Goal: Transaction & Acquisition: Purchase product/service

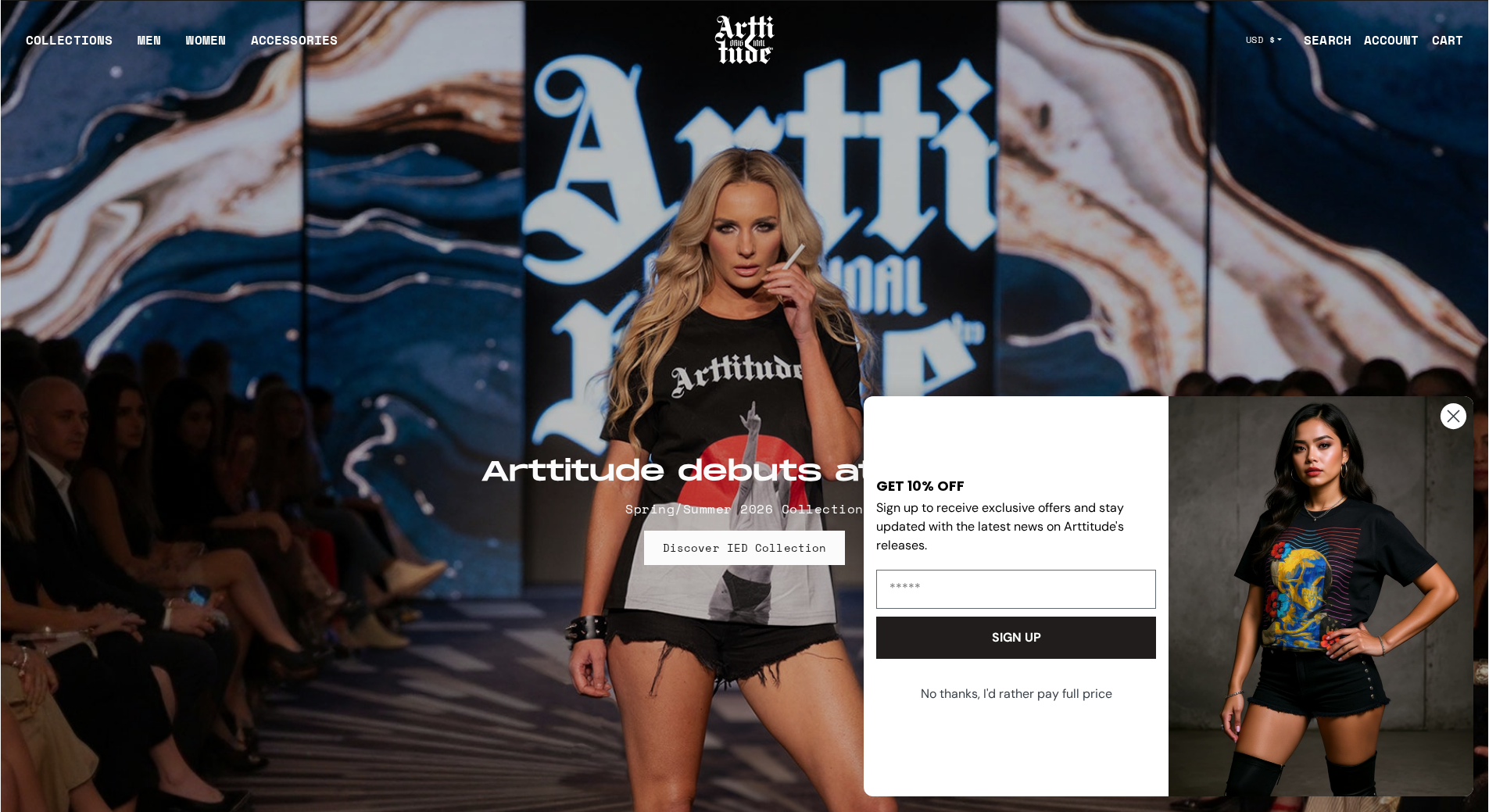
click at [1446, 420] on circle "Close dialog" at bounding box center [1453, 415] width 25 height 25
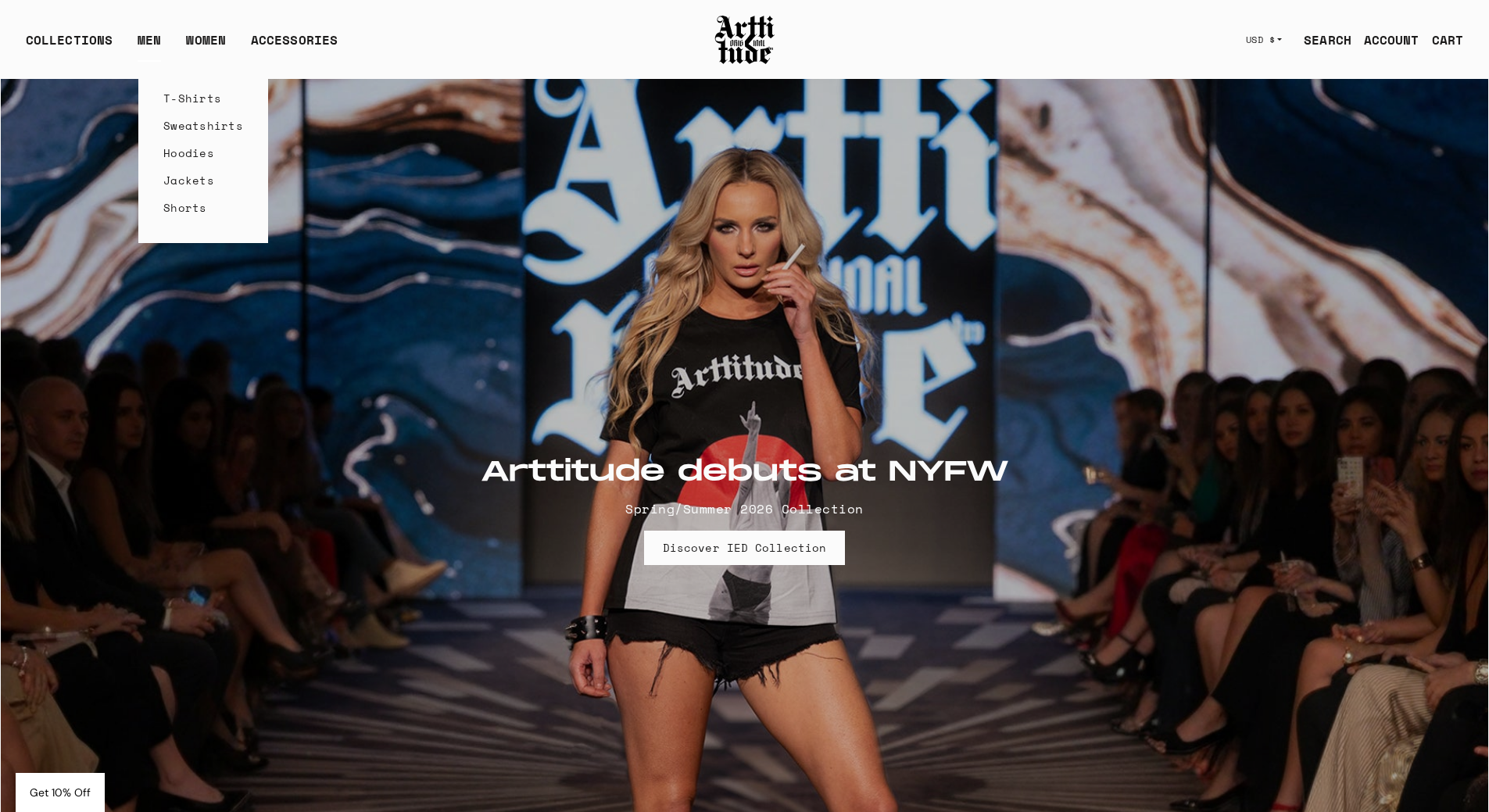
click at [176, 94] on link "T-Shirts" at bounding box center [203, 98] width 80 height 27
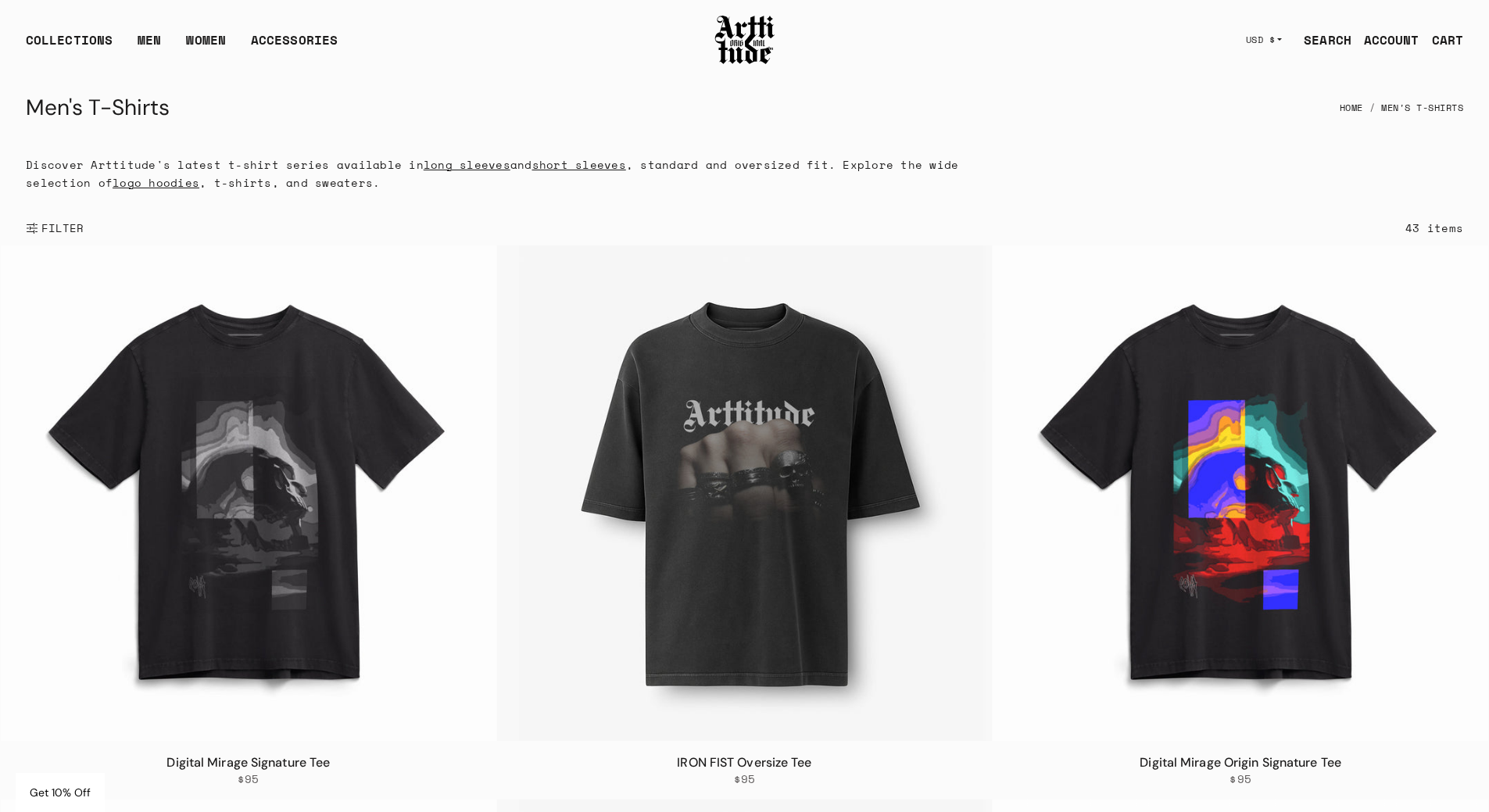
click at [35, 227] on button "FILTER" at bounding box center [55, 228] width 58 height 35
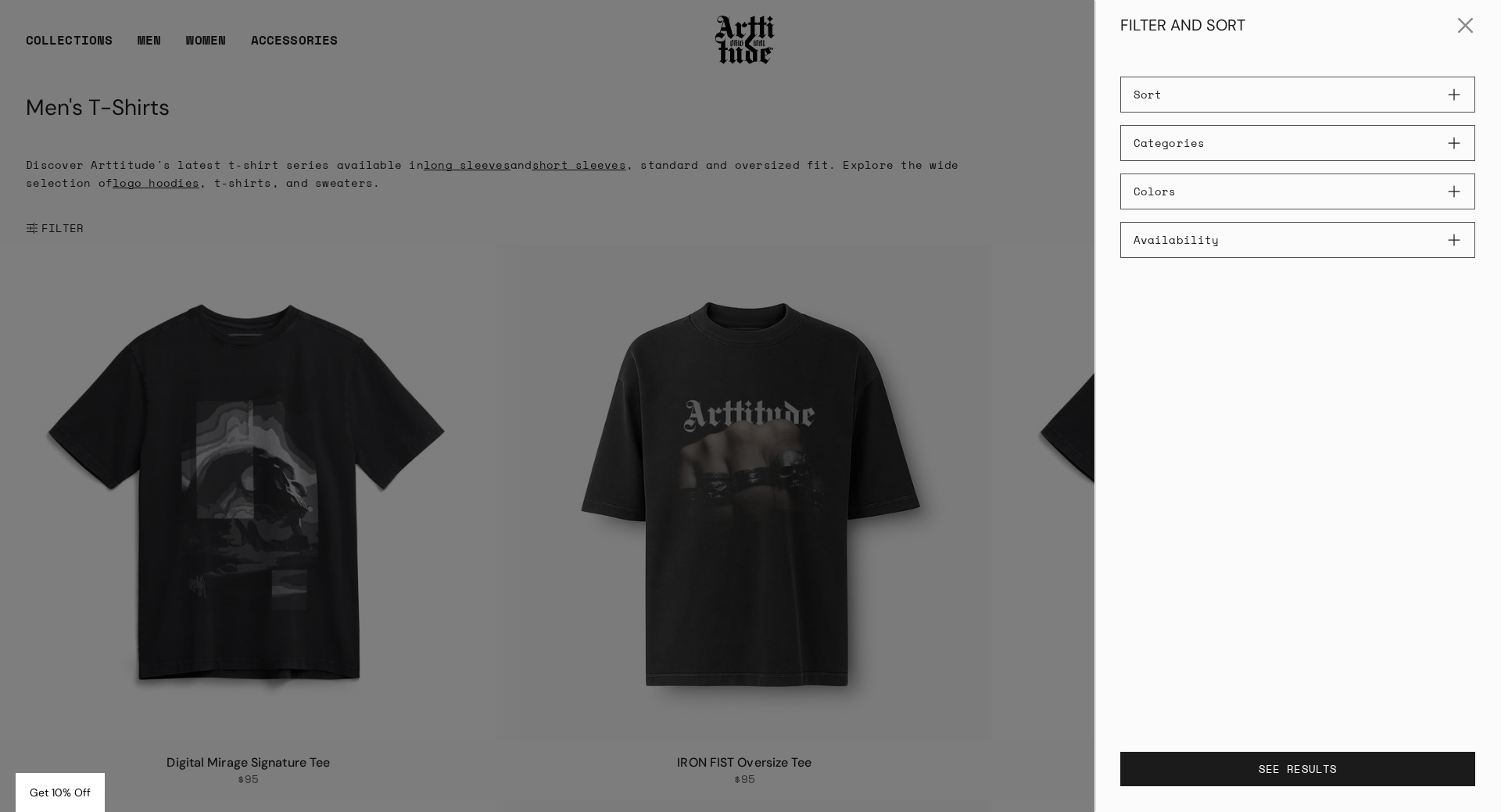
click at [1156, 99] on button "Sort" at bounding box center [1297, 94] width 355 height 36
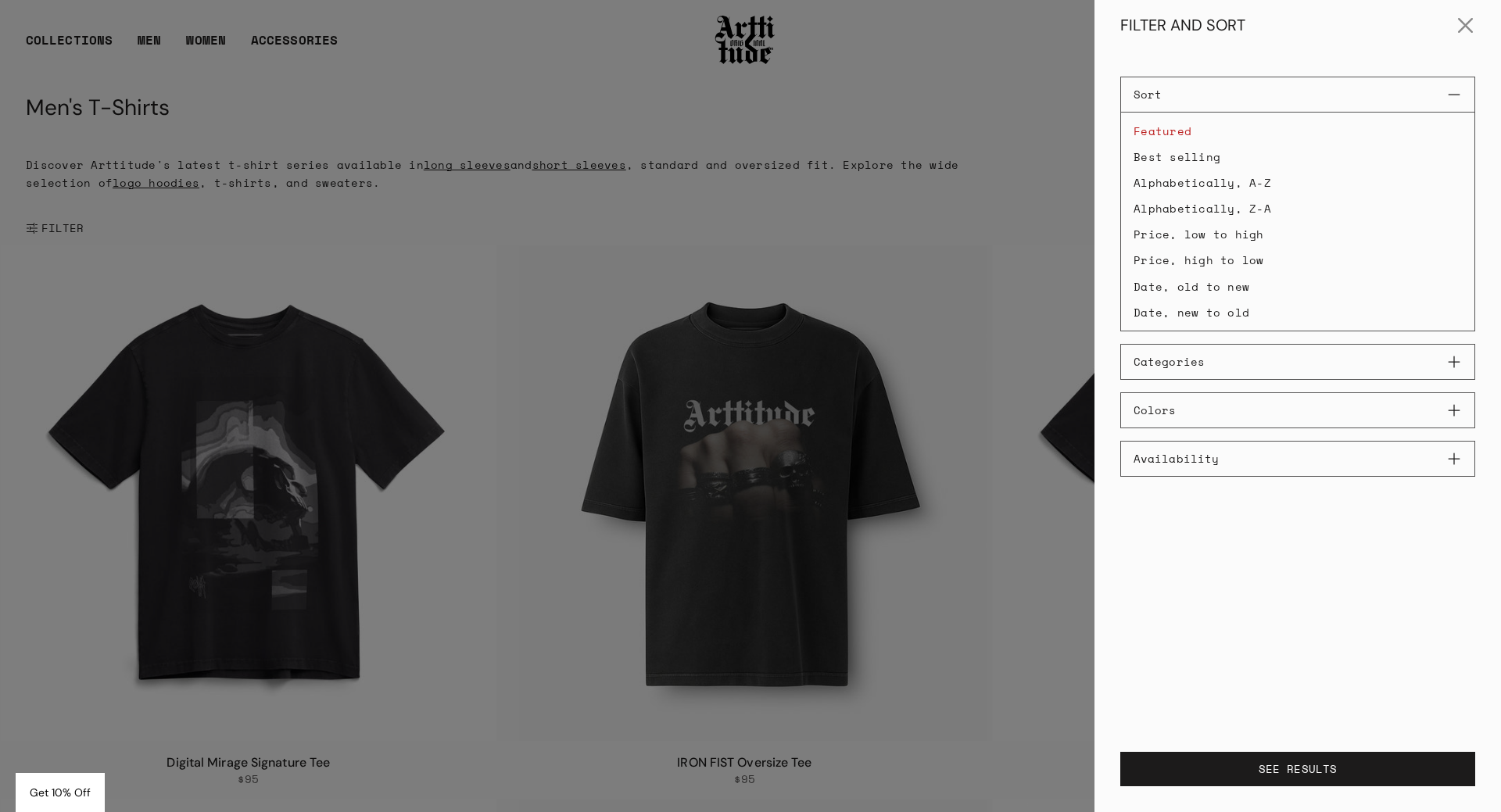
click at [1184, 159] on li "Best selling" at bounding box center [1297, 156] width 353 height 24
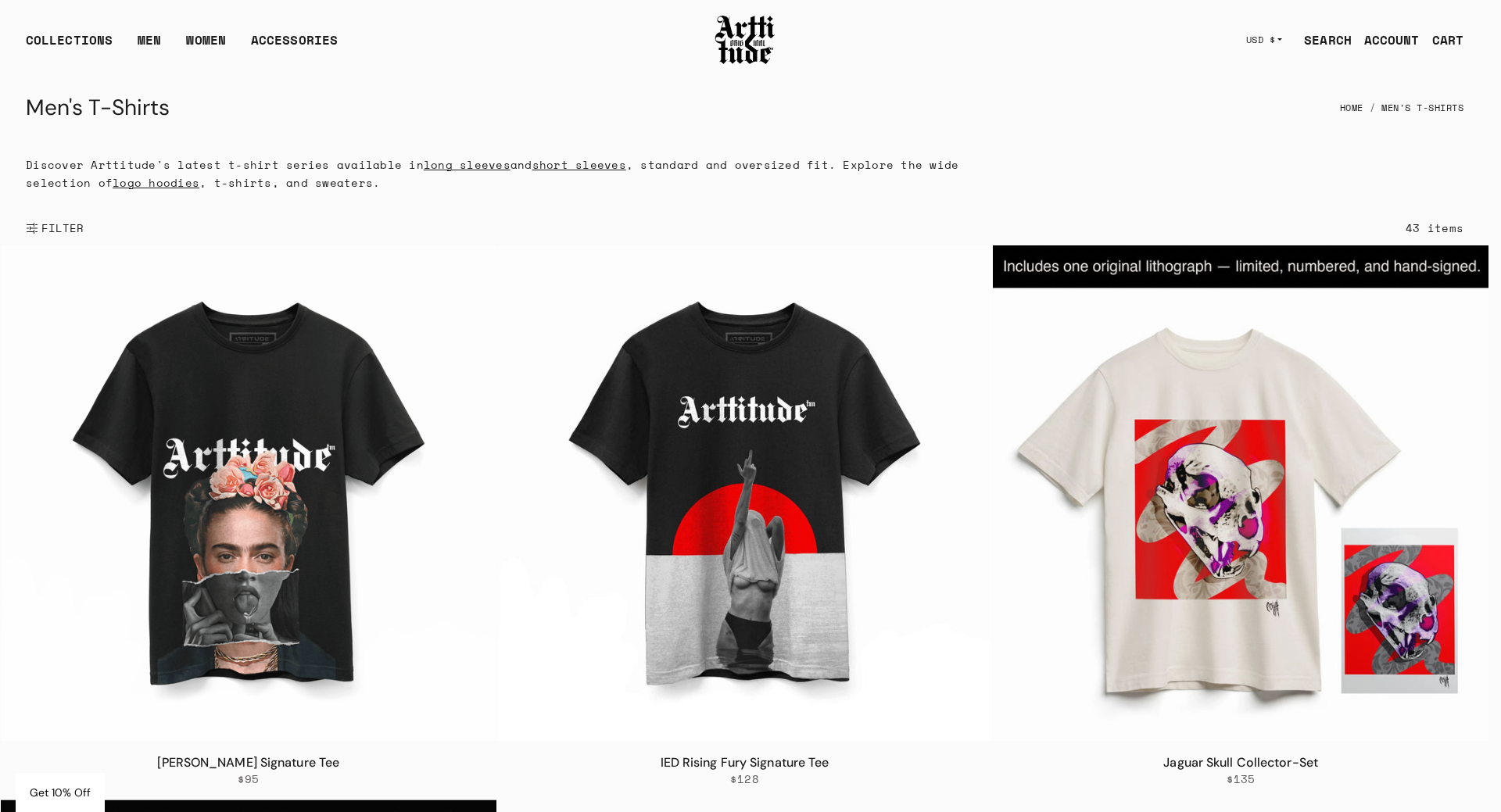
click at [995, 104] on div at bounding box center [750, 406] width 1501 height 812
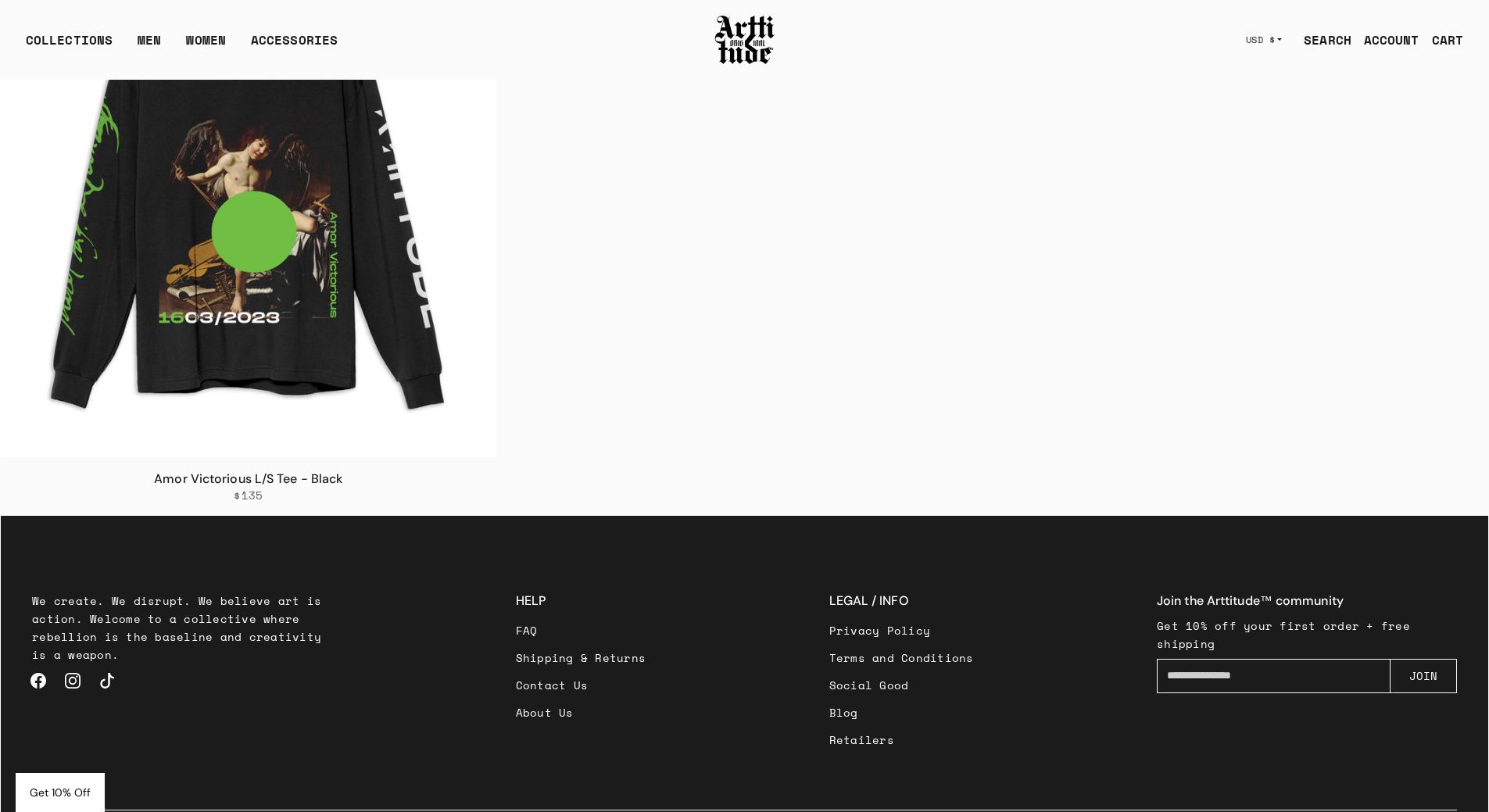
scroll to position [8049, 0]
